Goal: Find specific page/section: Find specific page/section

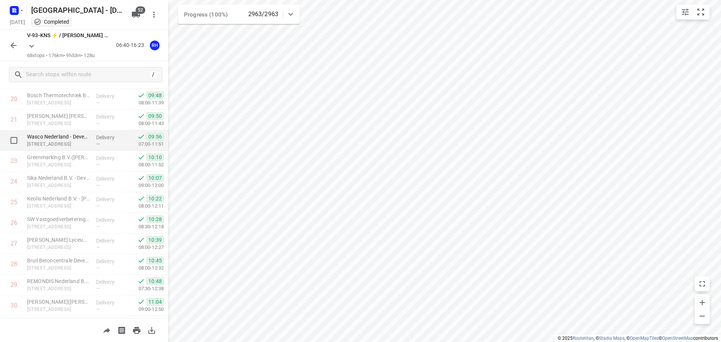
scroll to position [488, 0]
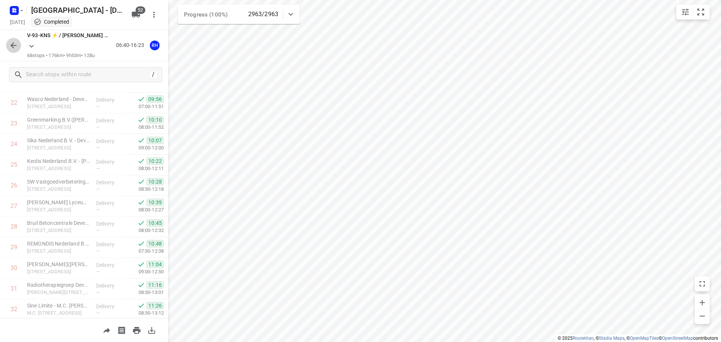
click at [9, 45] on icon "button" at bounding box center [13, 45] width 9 height 9
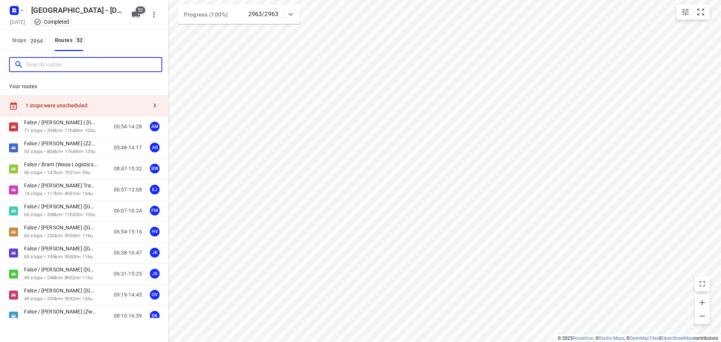
click at [60, 69] on input "Search routes" at bounding box center [93, 65] width 135 height 12
click at [47, 41] on div "Stops [STREET_ADDRESS]" at bounding box center [48, 40] width 78 height 21
click at [47, 48] on button "Stops 2964" at bounding box center [28, 40] width 38 height 21
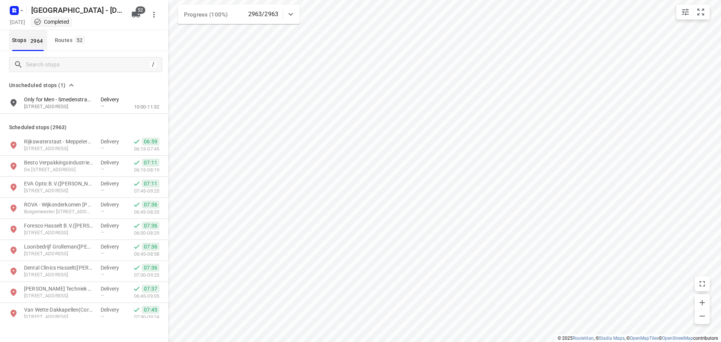
click at [30, 46] on button "Stops 2964" at bounding box center [28, 40] width 38 height 21
click at [35, 63] on input "Search stops" at bounding box center [93, 65] width 135 height 12
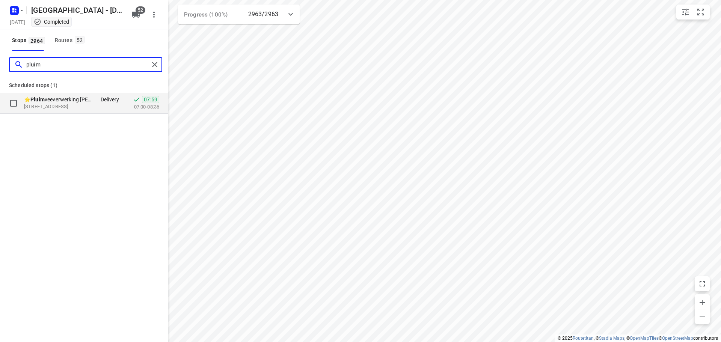
type input "pluim"
click at [37, 109] on p "[STREET_ADDRESS]" at bounding box center [58, 106] width 69 height 7
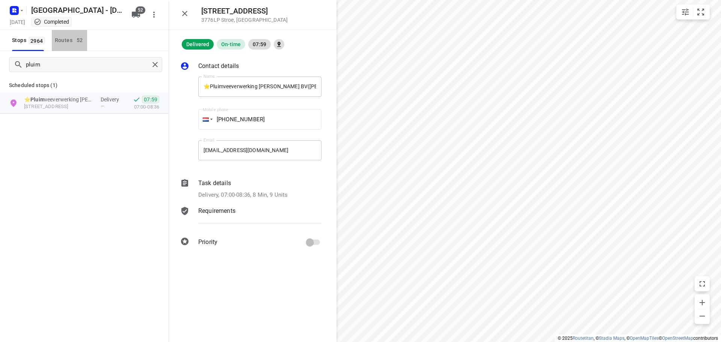
click at [86, 42] on div "Routes 52" at bounding box center [71, 40] width 32 height 9
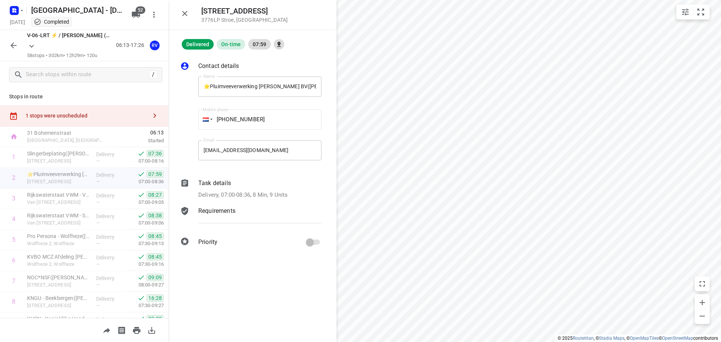
click at [176, 11] on div "[STREET_ADDRESS]" at bounding box center [252, 15] width 168 height 30
click at [187, 12] on icon "button" at bounding box center [184, 13] width 9 height 9
